Goal: Transaction & Acquisition: Download file/media

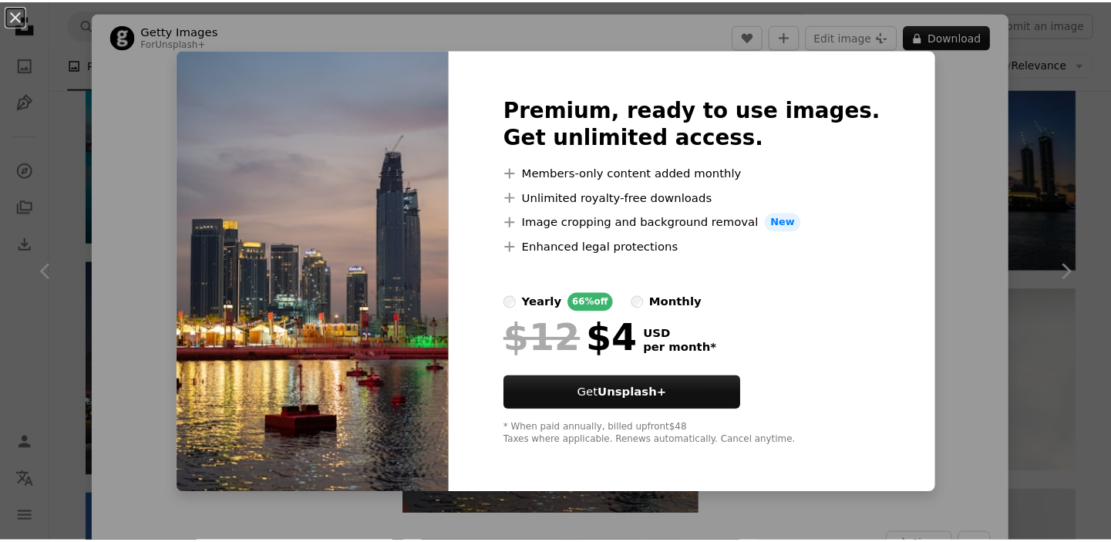
scroll to position [1262, 0]
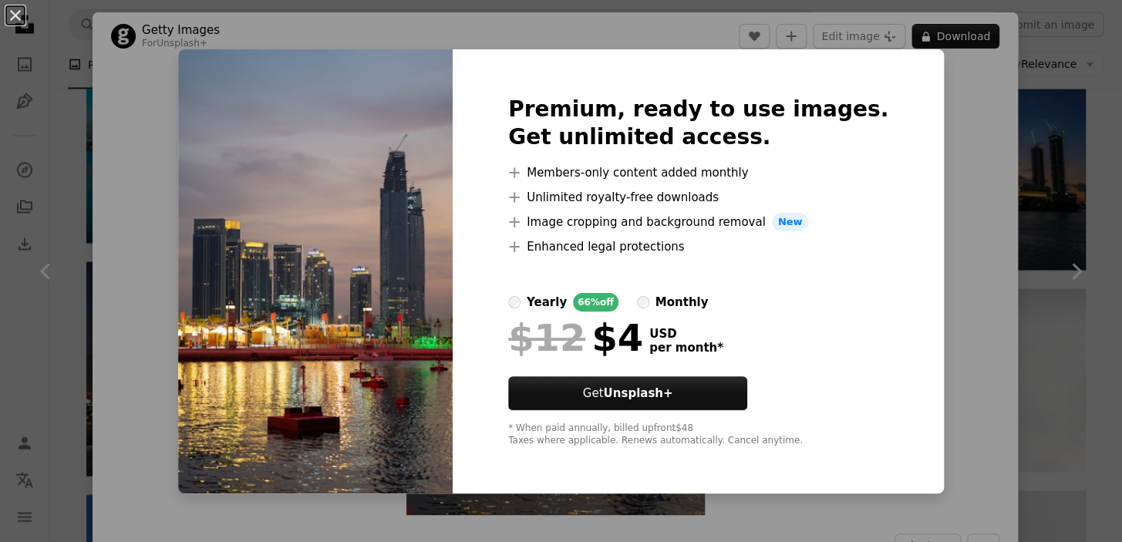
click at [944, 228] on div "An X shape Premium, ready to use images. Get unlimited access. A plus sign Memb…" at bounding box center [561, 271] width 1122 height 542
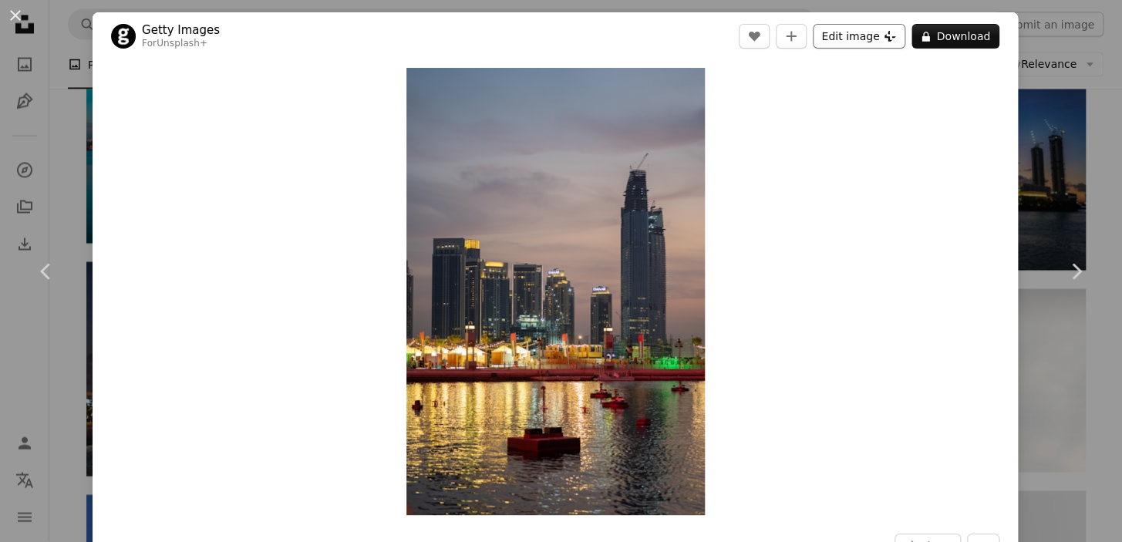
click at [842, 31] on button "Edit image Plus sign for Unsplash+" at bounding box center [859, 36] width 93 height 25
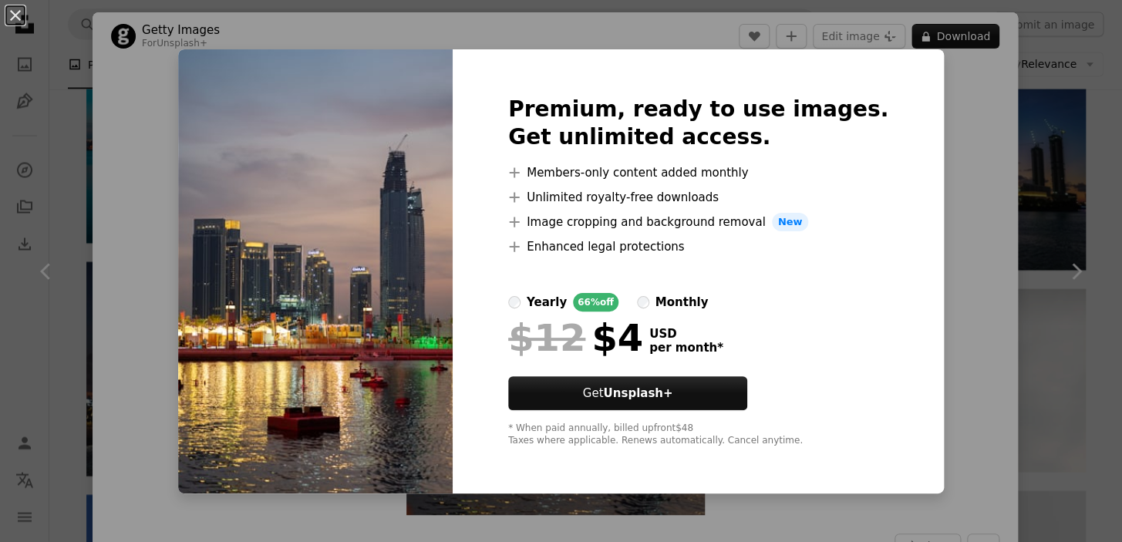
click at [1012, 251] on div "An X shape Premium, ready to use images. Get unlimited access. A plus sign Memb…" at bounding box center [561, 271] width 1122 height 542
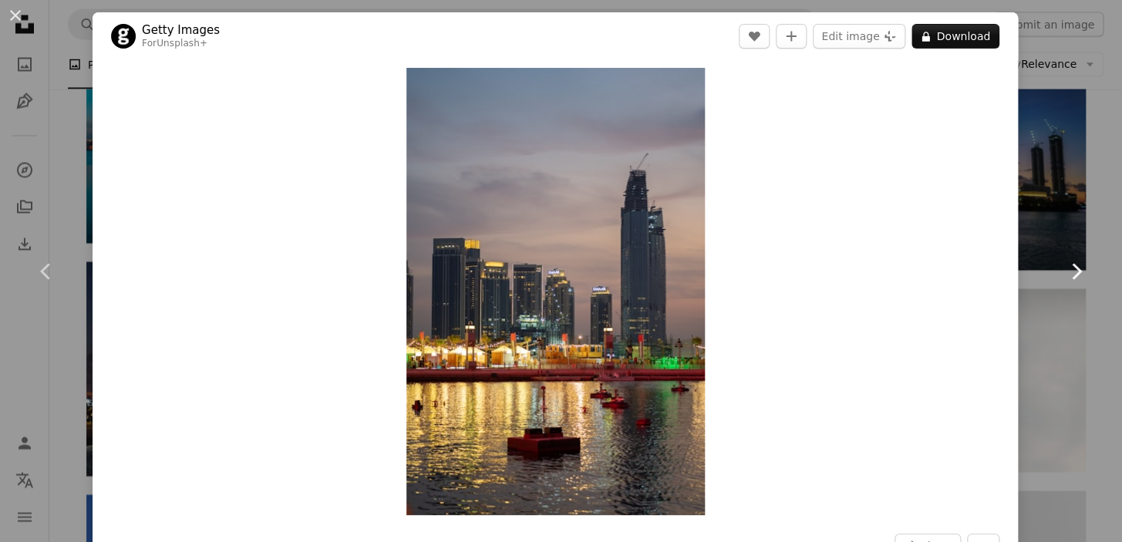
drag, startPoint x: 1074, startPoint y: 335, endPoint x: 1062, endPoint y: 329, distance: 13.5
click at [1073, 336] on link "Chevron right" at bounding box center [1076, 271] width 93 height 148
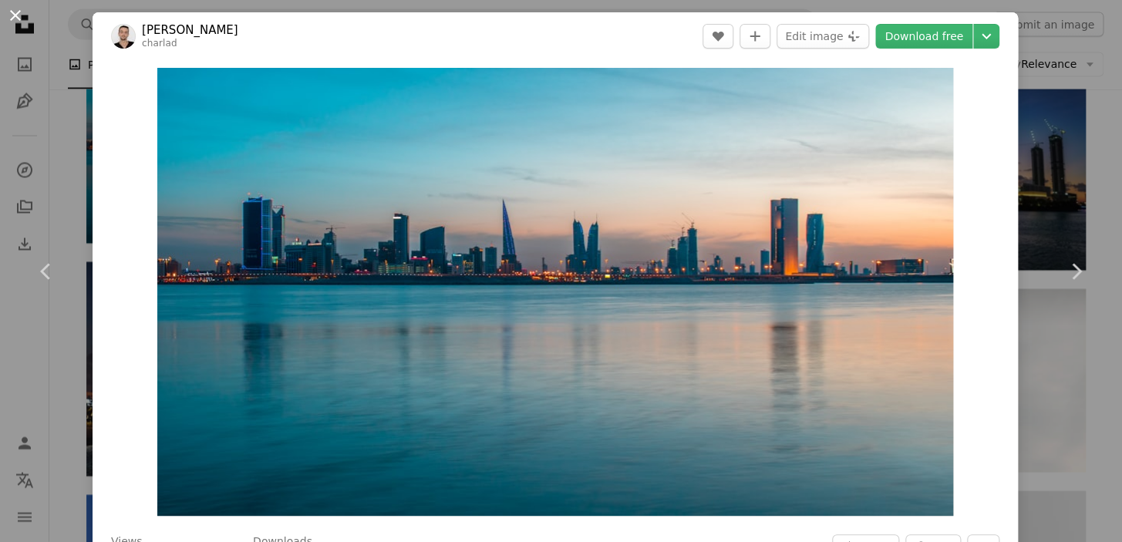
click at [22, 20] on button "An X shape" at bounding box center [15, 15] width 19 height 19
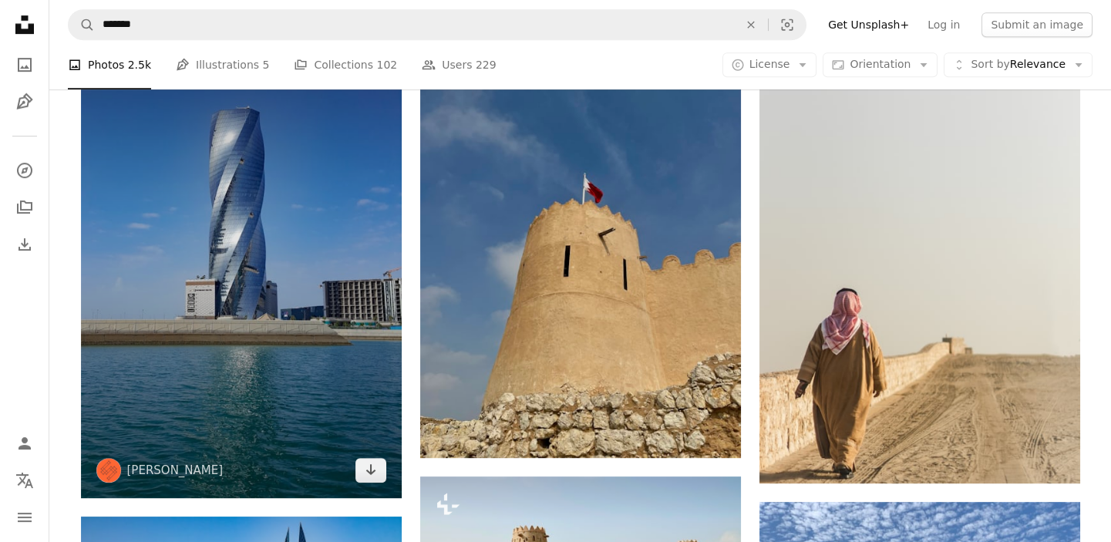
scroll to position [1752, 0]
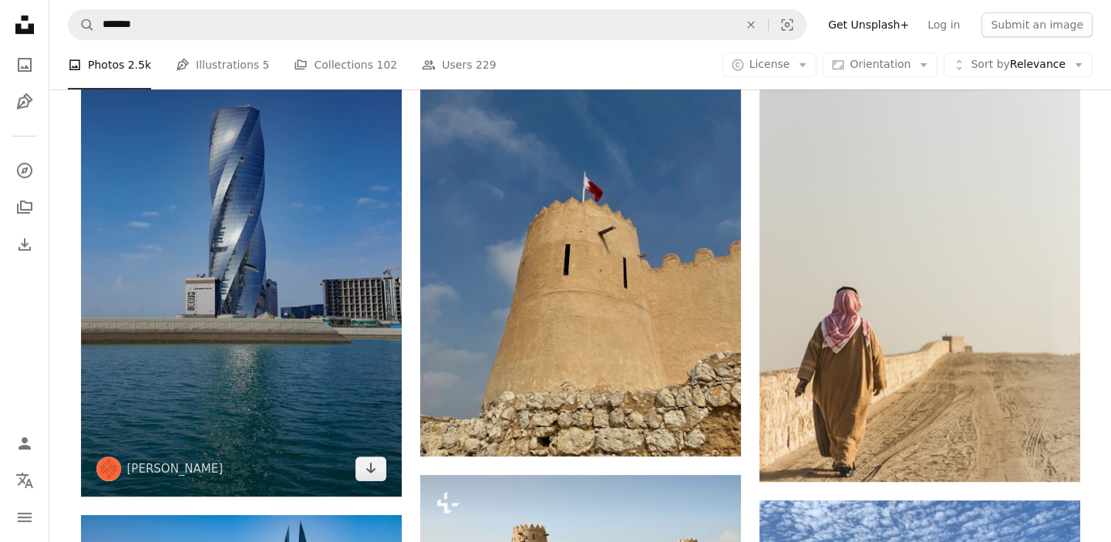
click at [256, 288] on img at bounding box center [241, 251] width 321 height 493
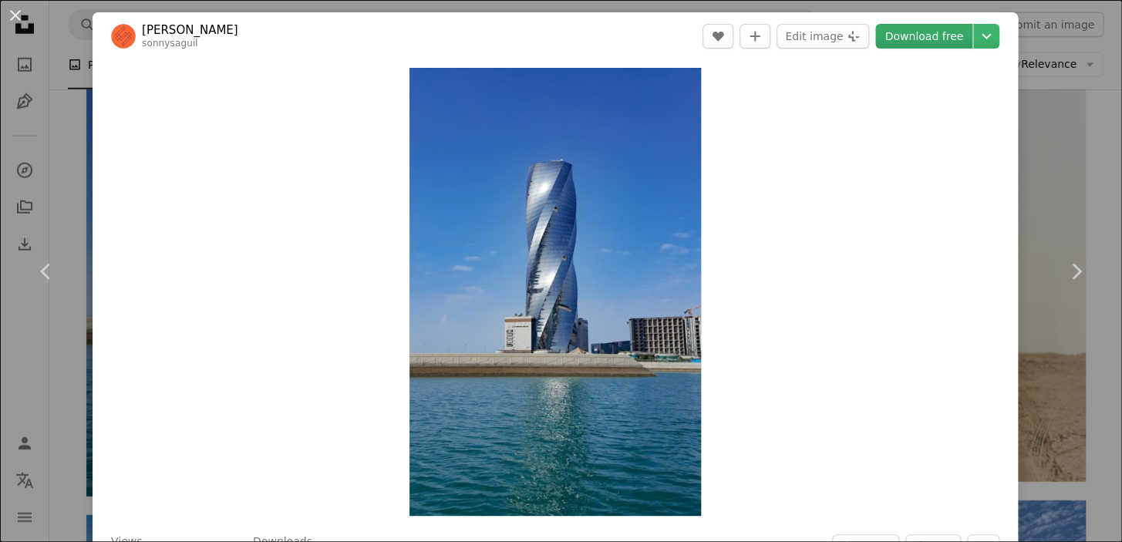
click at [931, 35] on link "Download free" at bounding box center [923, 36] width 97 height 25
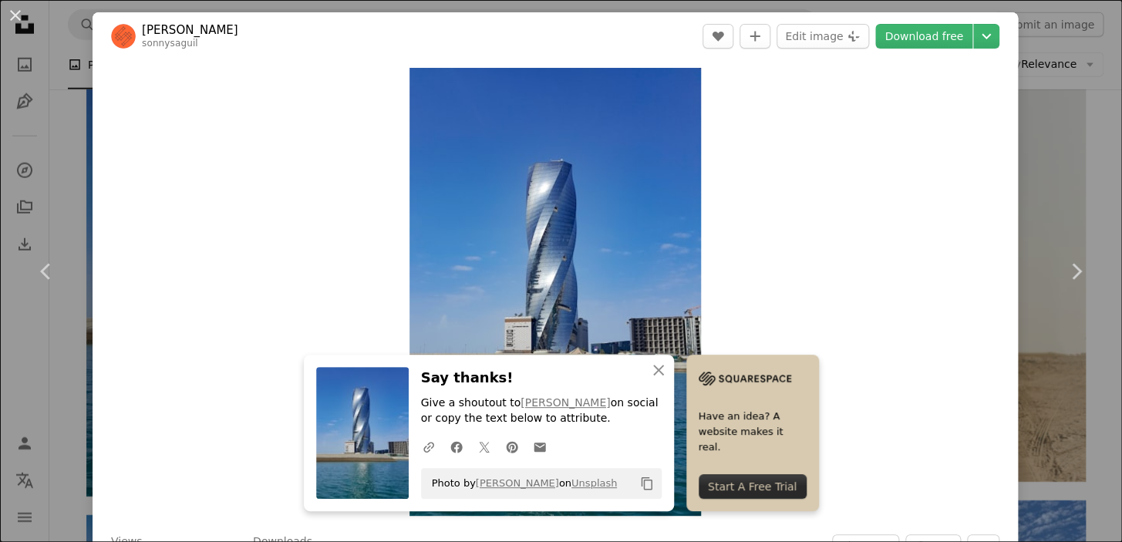
click at [1033, 103] on div "An X shape Chevron left Chevron right [PERSON_NAME] sonnysaguil A heart A plus …" at bounding box center [561, 271] width 1122 height 542
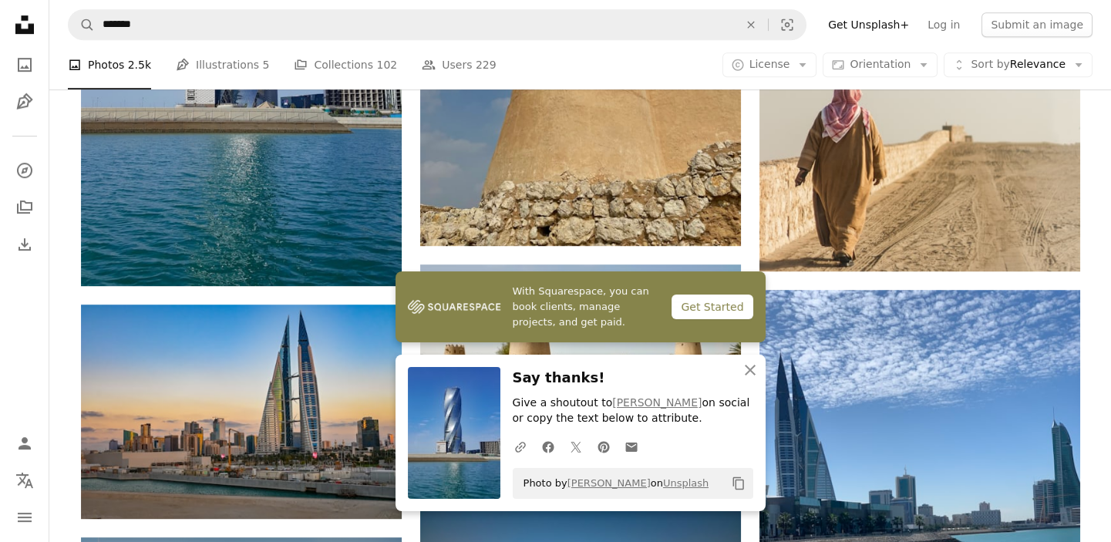
scroll to position [2103, 0]
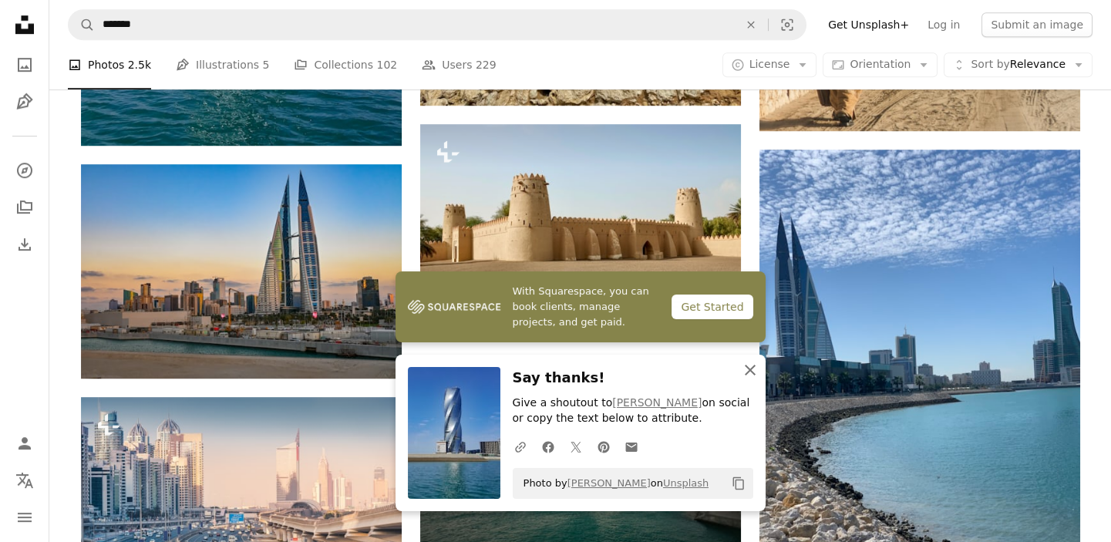
click at [753, 366] on icon "button" at bounding box center [750, 370] width 11 height 11
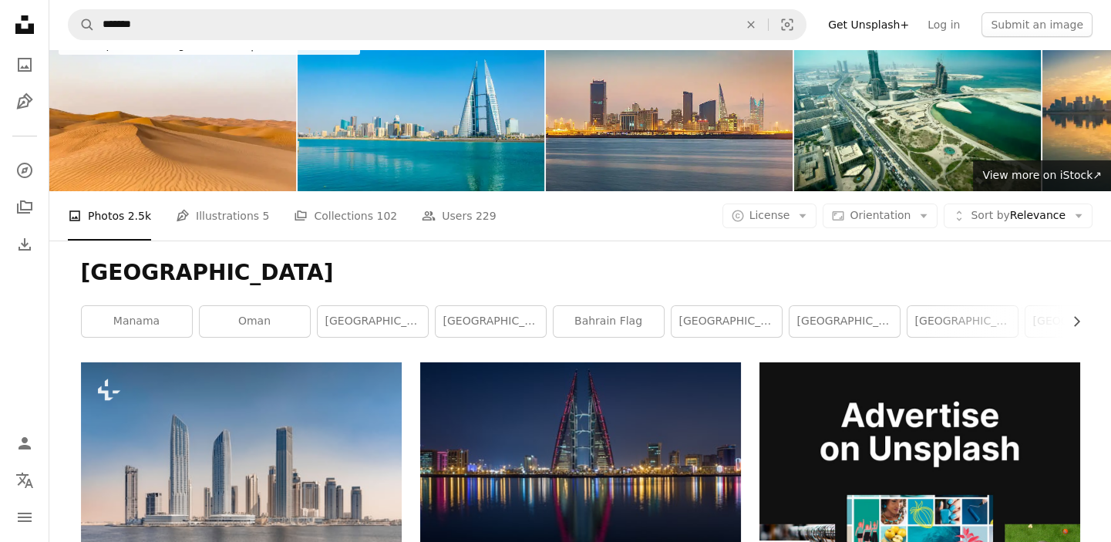
scroll to position [0, 0]
